Goal: Check status

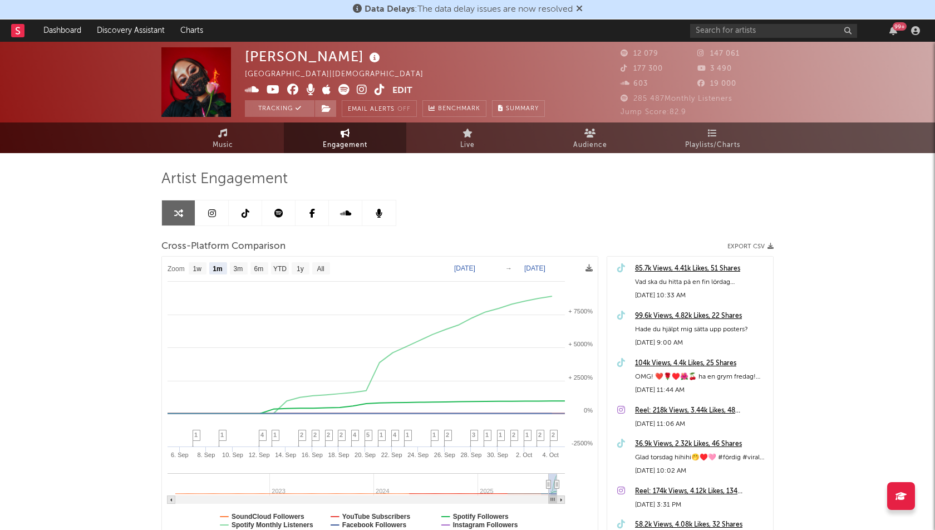
select select "1m"
click at [65, 26] on link "Dashboard" at bounding box center [62, 30] width 53 height 22
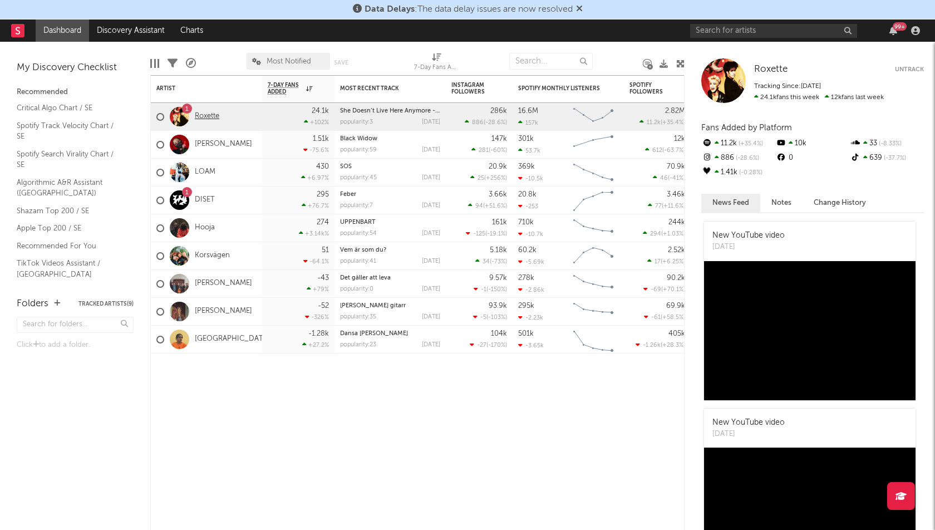
click at [200, 118] on link "Roxette" at bounding box center [207, 116] width 24 height 9
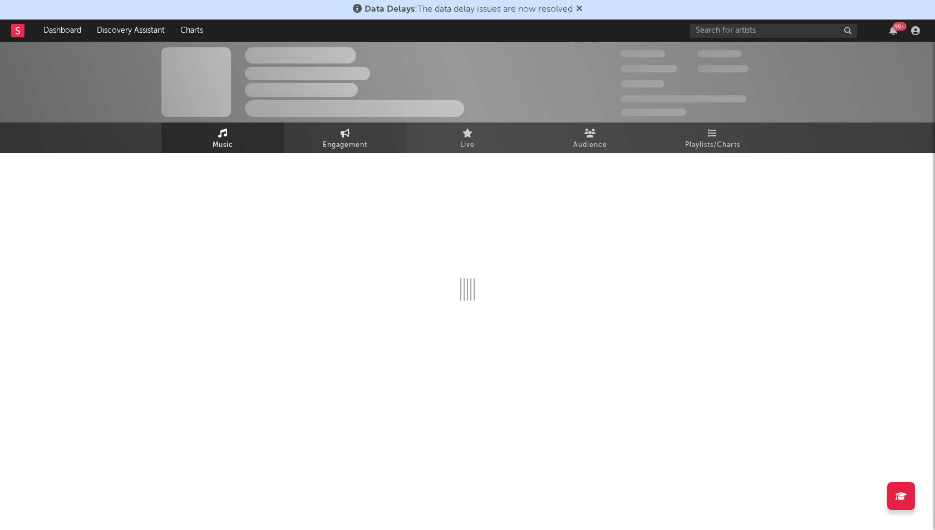
select select "6m"
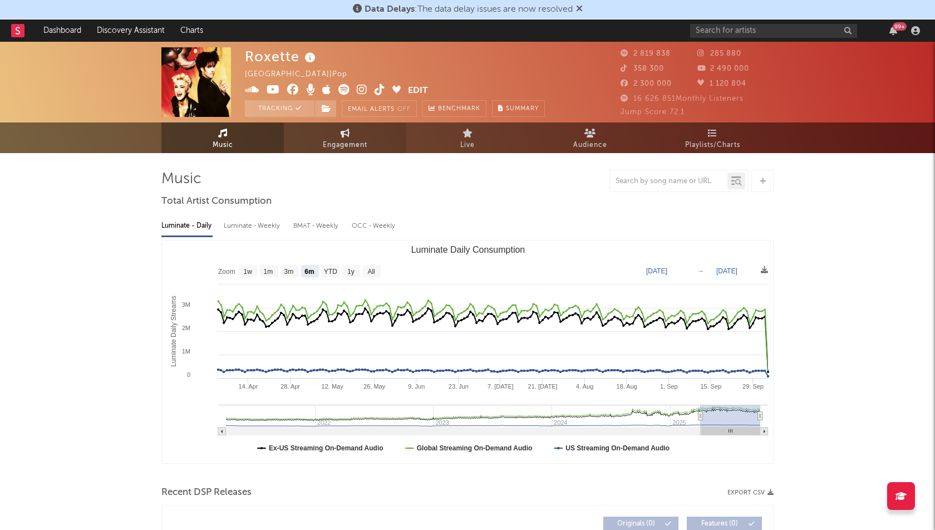
click at [315, 146] on link "Engagement" at bounding box center [345, 137] width 122 height 31
select select "1w"
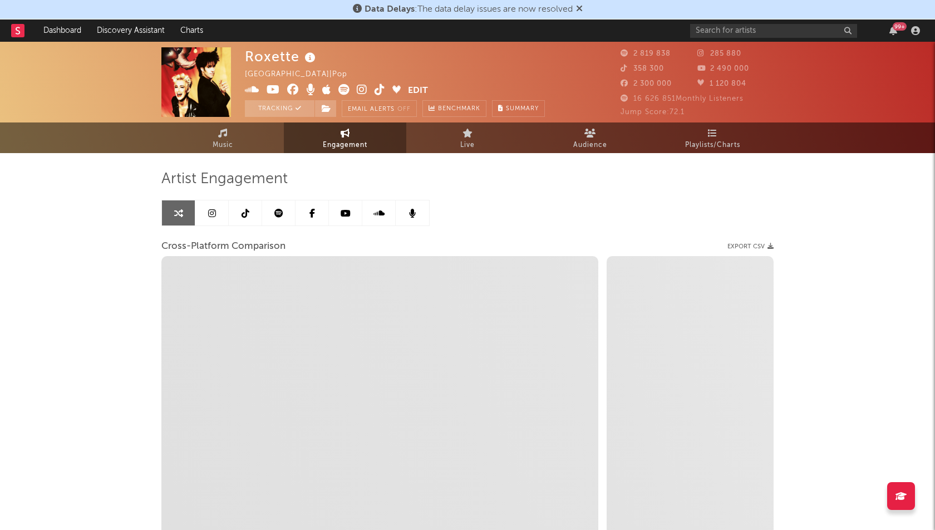
select select "1m"
